Goal: Task Accomplishment & Management: Use online tool/utility

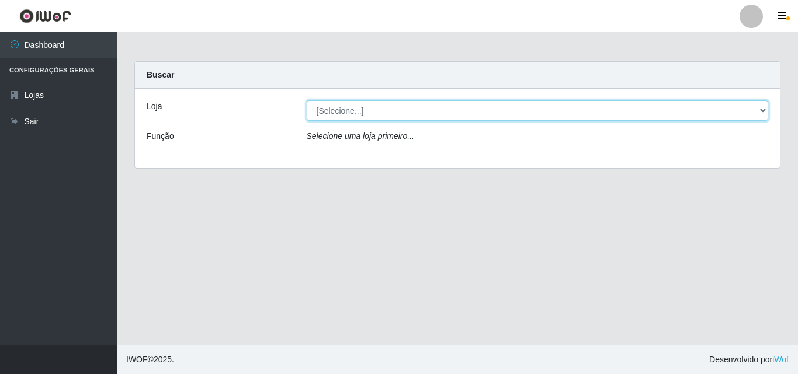
click at [680, 107] on select "[Selecione...] BomQueSó Agreste - Loja 3" at bounding box center [538, 110] width 462 height 20
select select "215"
click at [307, 100] on select "[Selecione...] BomQueSó Agreste - Loja 3" at bounding box center [538, 110] width 462 height 20
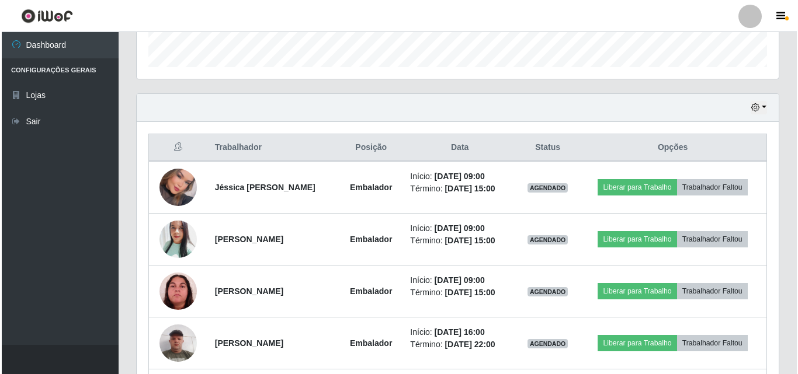
scroll to position [409, 0]
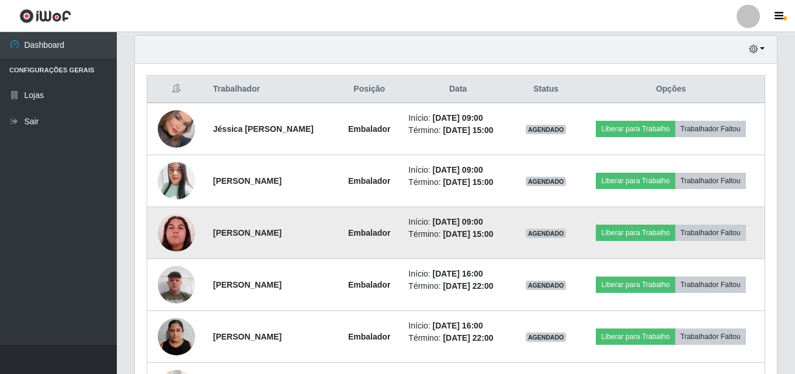
click at [179, 234] on img at bounding box center [176, 232] width 37 height 37
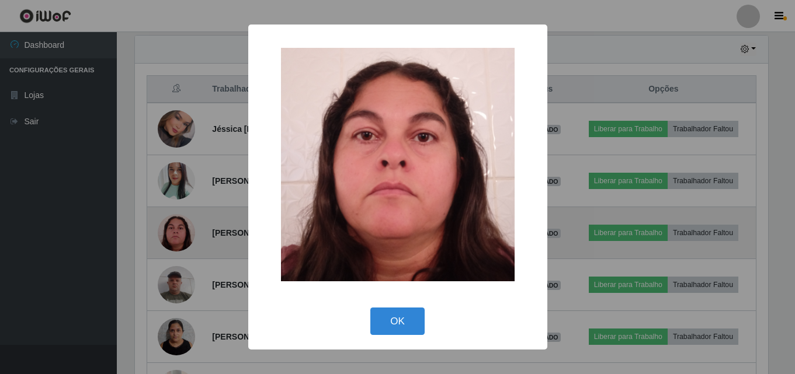
scroll to position [242, 636]
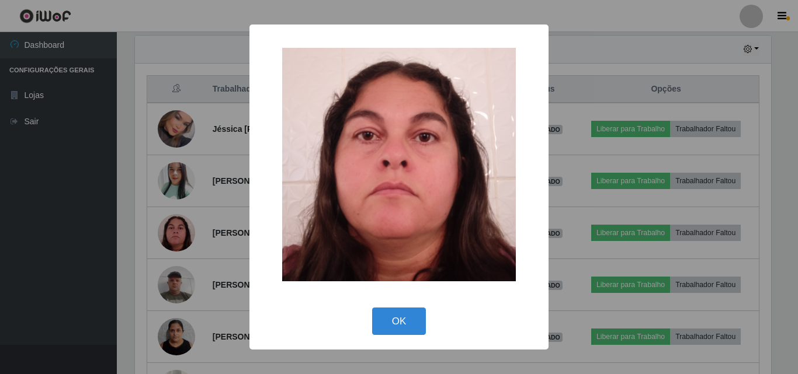
click at [136, 127] on div "× OK Cancel" at bounding box center [399, 187] width 798 height 374
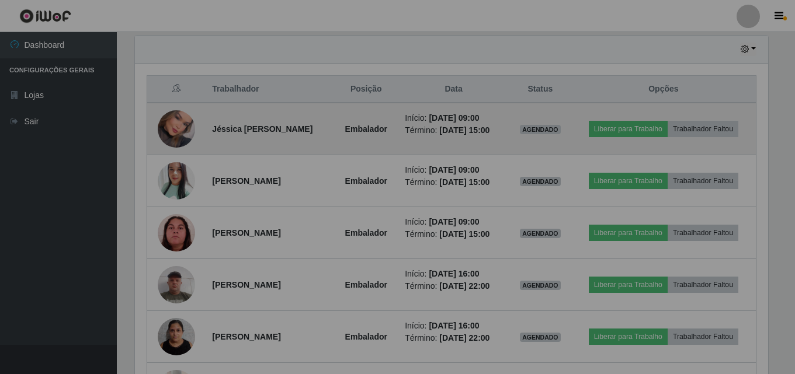
scroll to position [242, 642]
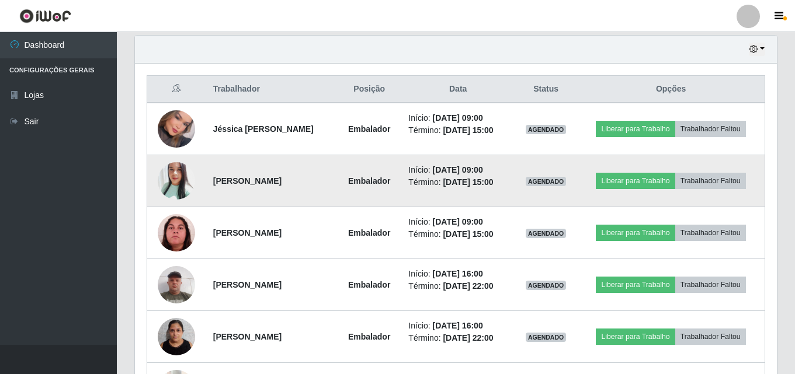
click at [179, 187] on img at bounding box center [176, 181] width 37 height 44
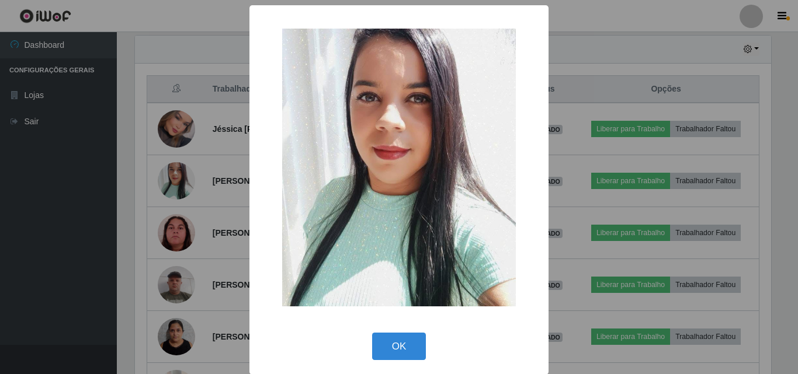
click at [127, 134] on div "× OK Cancel" at bounding box center [399, 187] width 798 height 374
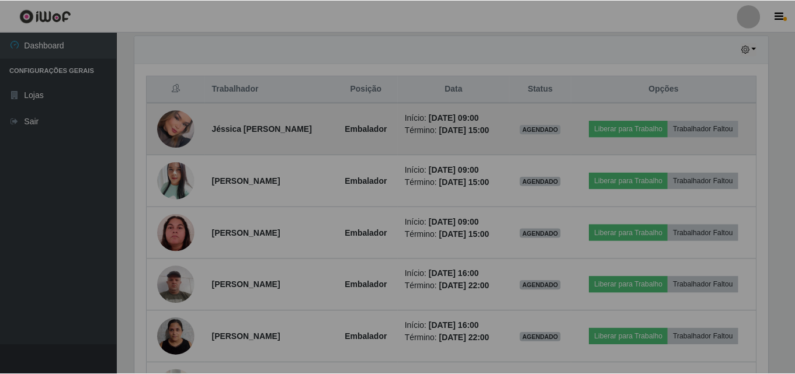
scroll to position [242, 642]
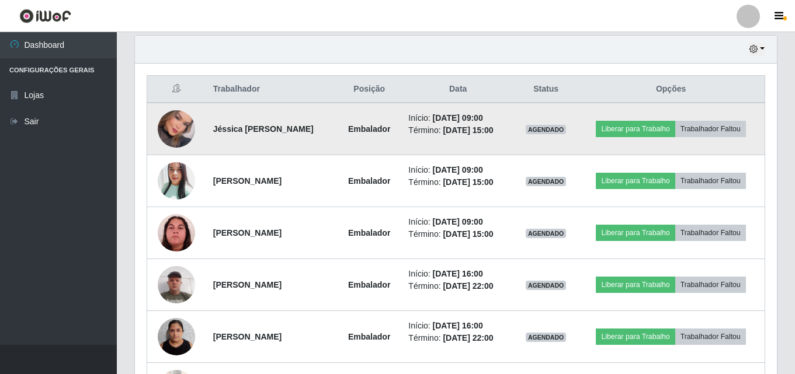
click at [173, 132] on img at bounding box center [176, 129] width 37 height 53
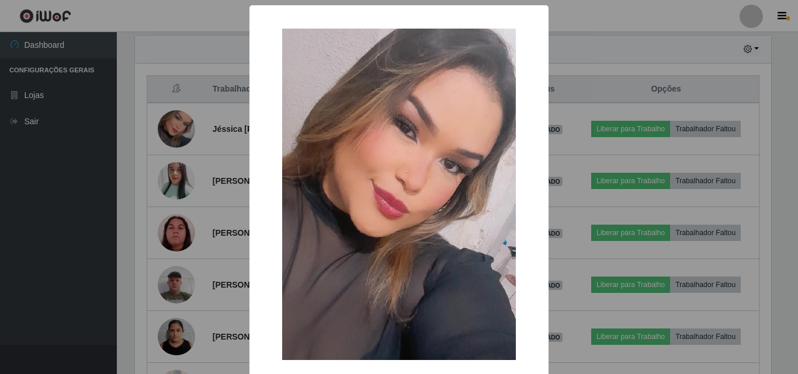
click at [117, 113] on div "× OK Cancel" at bounding box center [399, 187] width 798 height 374
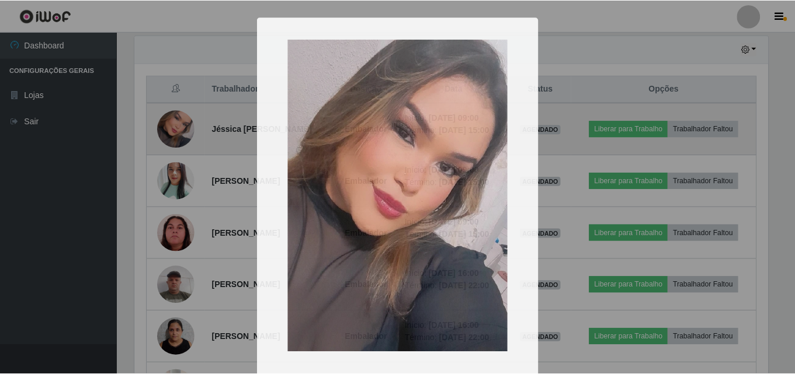
scroll to position [242, 642]
